Goal: Transaction & Acquisition: Purchase product/service

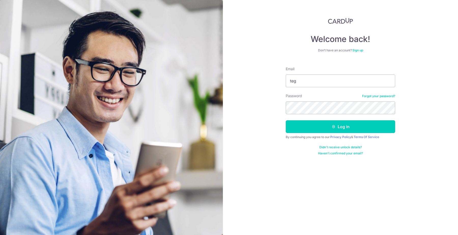
type input "tego"
type input "[EMAIL_ADDRESS][DOMAIN_NAME]"
click at [340, 127] on button "Log in" at bounding box center [340, 126] width 109 height 13
click at [315, 120] on form "Email tegoehpk1990@gmail.com Password Forgot your password? Log in By continuin…" at bounding box center [340, 109] width 109 height 93
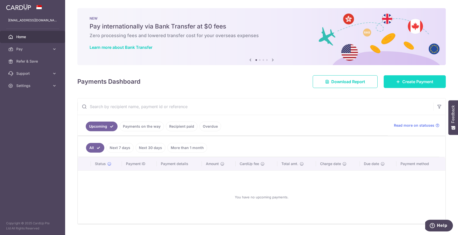
click at [390, 80] on link "Create Payment" at bounding box center [415, 81] width 62 height 13
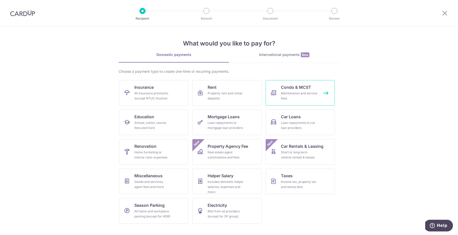
click at [305, 92] on div "Maintenance and service fees" at bounding box center [299, 96] width 37 height 10
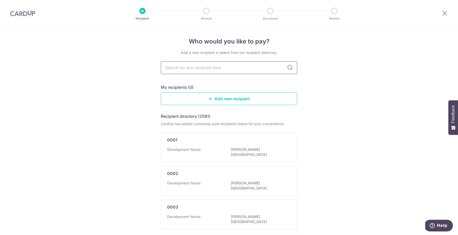
click at [240, 70] on input "text" at bounding box center [229, 67] width 136 height 13
type input "3657"
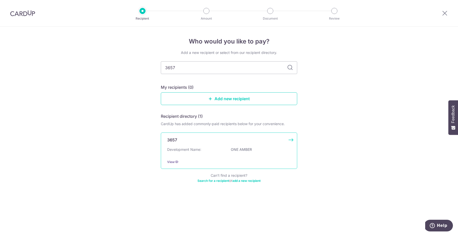
click at [189, 153] on div "Development Name: ONE AMBER" at bounding box center [229, 151] width 124 height 8
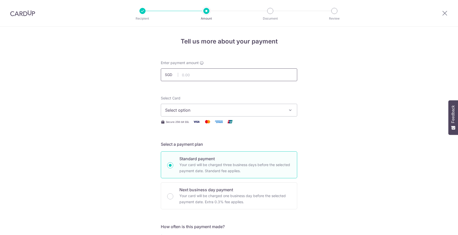
click at [202, 76] on input "text" at bounding box center [229, 74] width 136 height 13
type input "1,360.32"
click at [184, 106] on button "Select option" at bounding box center [229, 110] width 136 height 13
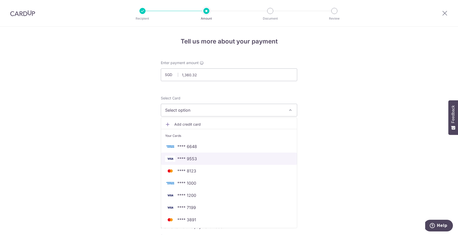
click at [182, 160] on span "**** 9553" at bounding box center [187, 159] width 20 height 6
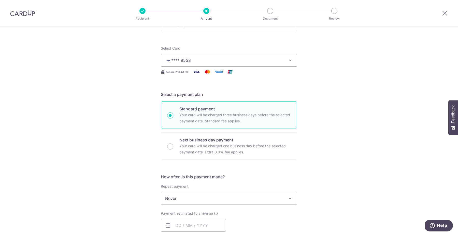
scroll to position [71, 0]
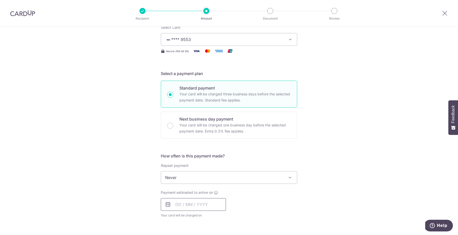
click at [180, 203] on input "text" at bounding box center [193, 204] width 65 height 13
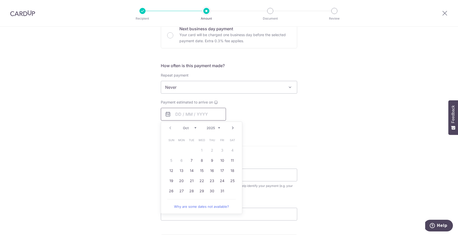
scroll to position [175, 0]
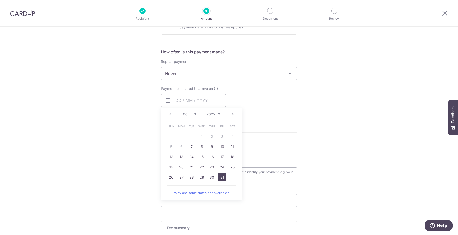
click at [219, 176] on link "31" at bounding box center [222, 177] width 8 height 8
type input "31/10/2025"
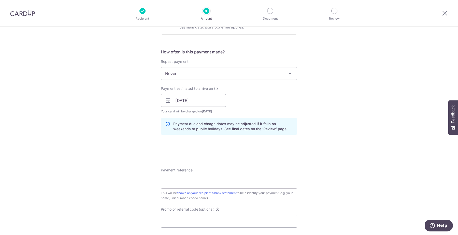
click at [185, 183] on input "Payment reference" at bounding box center [229, 182] width 136 height 13
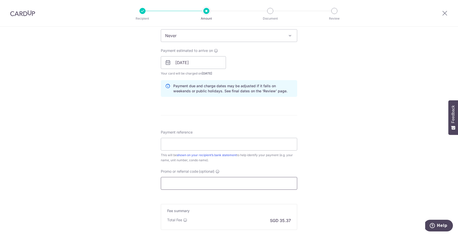
click at [185, 183] on input "Promo or referral code (optional)" at bounding box center [229, 183] width 136 height 13
paste input "THANKYOU"
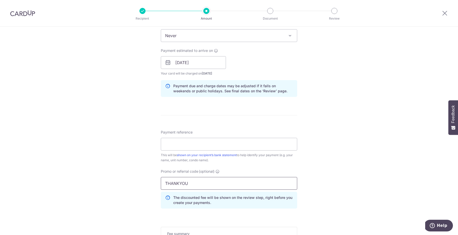
type input "THANKYOU"
click at [123, 177] on div "Tell us more about your payment Enter payment amount SGD 1,360.32 1360.32 Selec…" at bounding box center [229, 66] width 458 height 504
click at [185, 146] on input "Payment reference" at bounding box center [229, 144] width 136 height 13
type input "0"
type input "[DATE]"
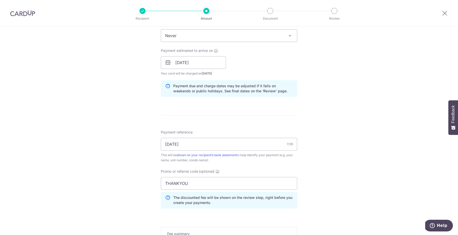
click at [126, 141] on div "Tell us more about your payment Enter payment amount SGD 1,360.32 1360.32 Selec…" at bounding box center [229, 66] width 458 height 504
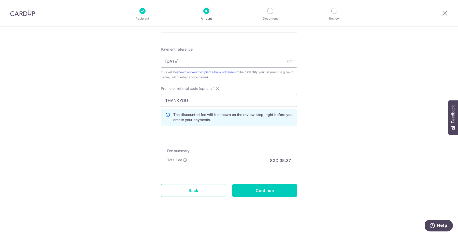
scroll to position [296, 0]
click at [249, 192] on input "Continue" at bounding box center [264, 190] width 65 height 13
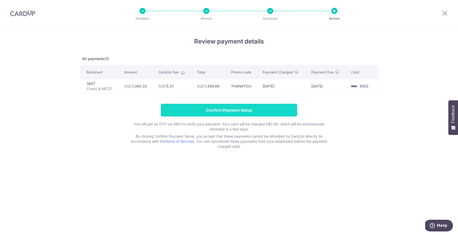
click at [210, 112] on input "Confirm Payment Setup" at bounding box center [229, 110] width 136 height 13
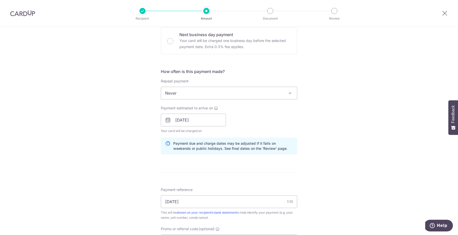
scroll to position [139, 0]
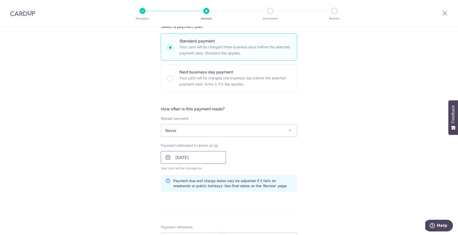
click at [192, 161] on input "31/10/2025" at bounding box center [193, 157] width 65 height 13
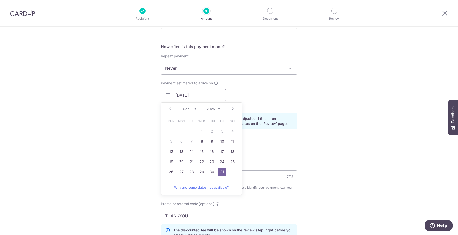
scroll to position [208, 0]
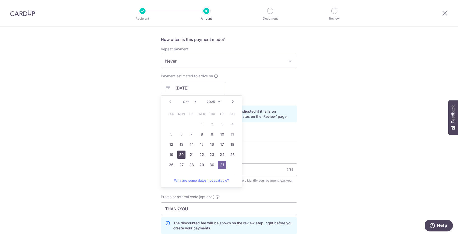
click at [182, 155] on link "20" at bounding box center [181, 155] width 8 height 8
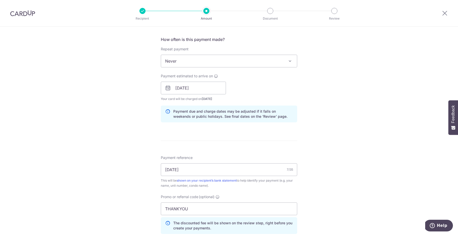
click at [130, 160] on div "Tell us more about your payment Enter payment amount SGD 1,360.32 1360.32 Unabl…" at bounding box center [229, 81] width 458 height 525
click at [193, 88] on input "20/10/2025" at bounding box center [193, 88] width 65 height 13
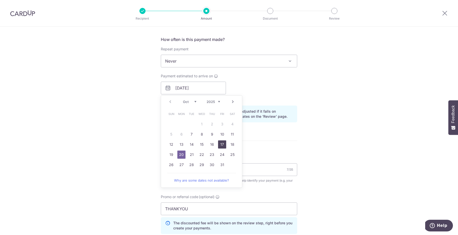
click at [221, 147] on link "17" at bounding box center [222, 144] width 8 height 8
type input "17/10/2025"
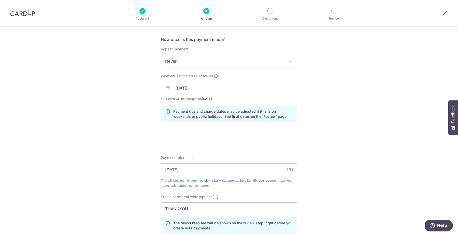
click at [113, 138] on div "Tell us more about your payment Enter payment amount SGD 1,360.32 1360.32 Unabl…" at bounding box center [229, 81] width 458 height 525
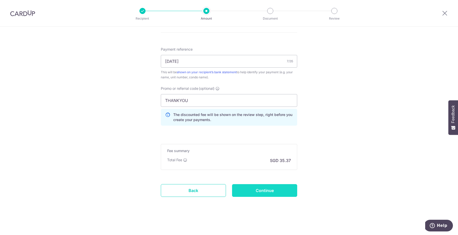
scroll to position [316, 0]
click at [263, 193] on input "Continue" at bounding box center [264, 190] width 65 height 13
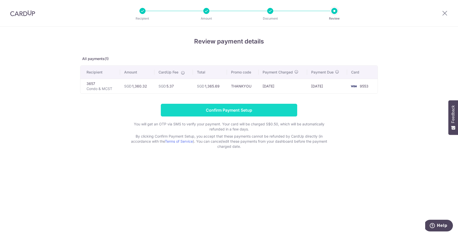
click at [235, 110] on input "Confirm Payment Setup" at bounding box center [229, 110] width 136 height 13
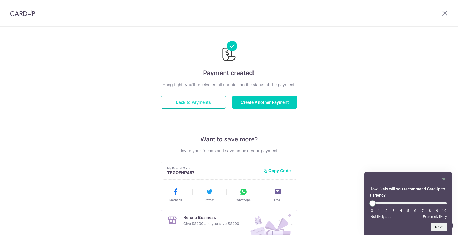
click at [203, 104] on button "Back to Payments" at bounding box center [193, 102] width 65 height 13
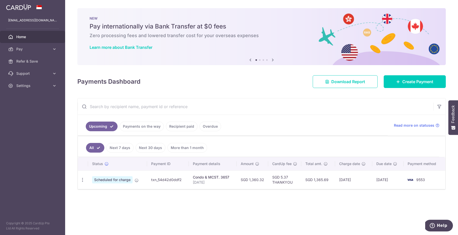
click at [273, 200] on div "× Pause Schedule Pause all future payments in this series Pause just this one p…" at bounding box center [261, 117] width 393 height 235
click at [305, 108] on input "text" at bounding box center [256, 106] width 356 height 16
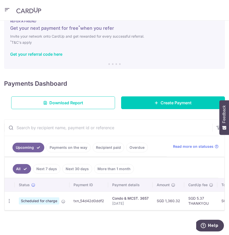
scroll to position [16, 0]
click at [164, 142] on ul "Upcoming Payments on the way Recipient paid Overdue" at bounding box center [85, 146] width 163 height 21
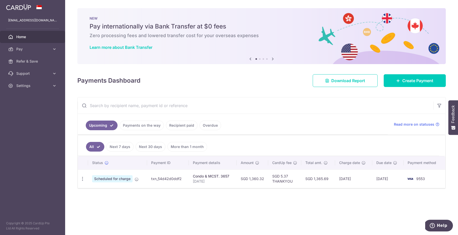
scroll to position [0, 0]
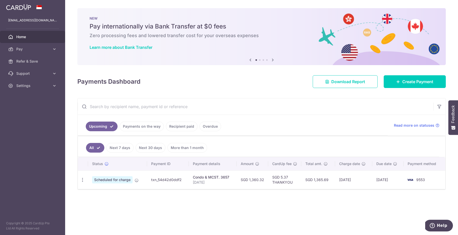
click at [415, 185] on td "9553" at bounding box center [424, 179] width 42 height 19
click at [84, 180] on icon "button" at bounding box center [82, 179] width 5 height 5
click at [97, 193] on span "Update payment" at bounding box center [109, 194] width 35 height 6
radio input "true"
type input "1,360.32"
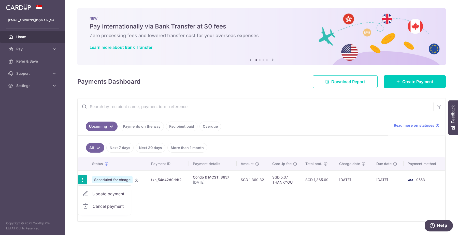
type input "17/10/2025"
type input "[DATE]"
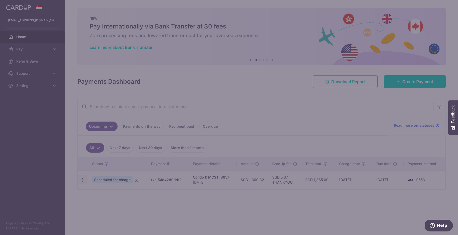
type input "THANKYOU"
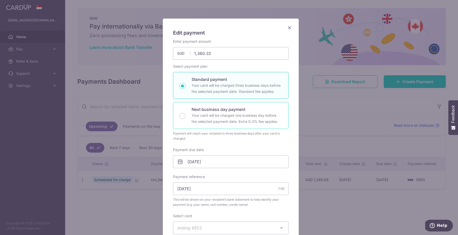
scroll to position [34, 0]
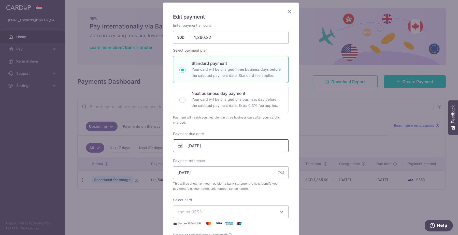
click at [204, 143] on input "17/10/2025" at bounding box center [230, 145] width 115 height 13
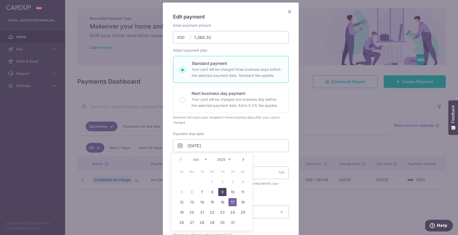
click at [221, 191] on link "9" at bounding box center [222, 192] width 8 height 8
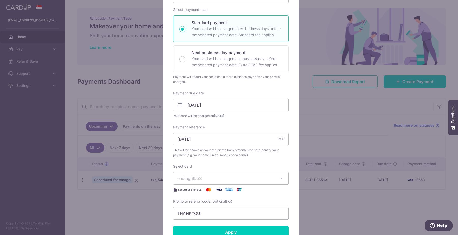
scroll to position [79, 0]
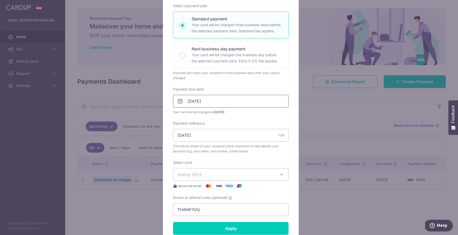
click at [204, 102] on input "09/10/2025" at bounding box center [230, 101] width 115 height 13
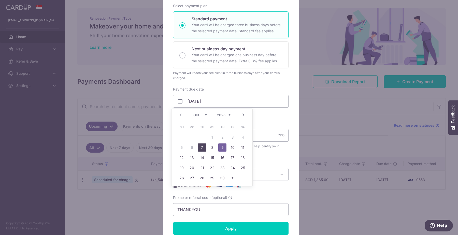
click at [199, 147] on link "7" at bounding box center [202, 147] width 8 height 8
type input "[DATE]"
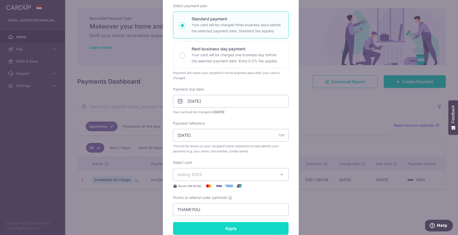
click at [220, 224] on input "Apply" at bounding box center [230, 228] width 115 height 13
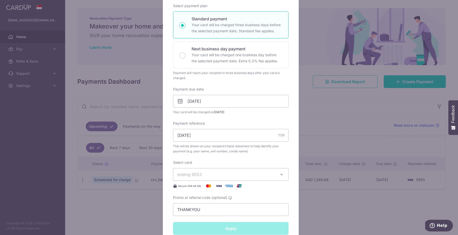
type input "Successfully Applied"
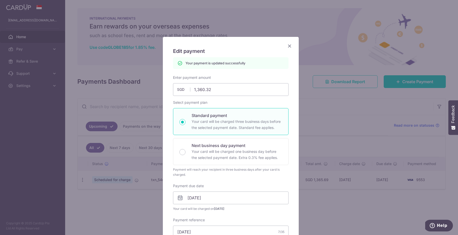
scroll to position [0, 0]
click at [286, 46] on icon "Close" at bounding box center [289, 46] width 6 height 6
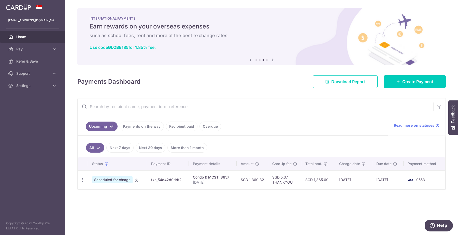
click at [258, 104] on input "text" at bounding box center [256, 106] width 356 height 16
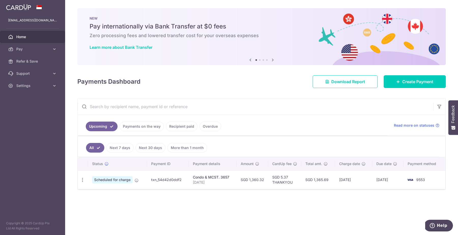
click at [258, 104] on input "text" at bounding box center [256, 106] width 356 height 16
